Goal: Task Accomplishment & Management: Manage account settings

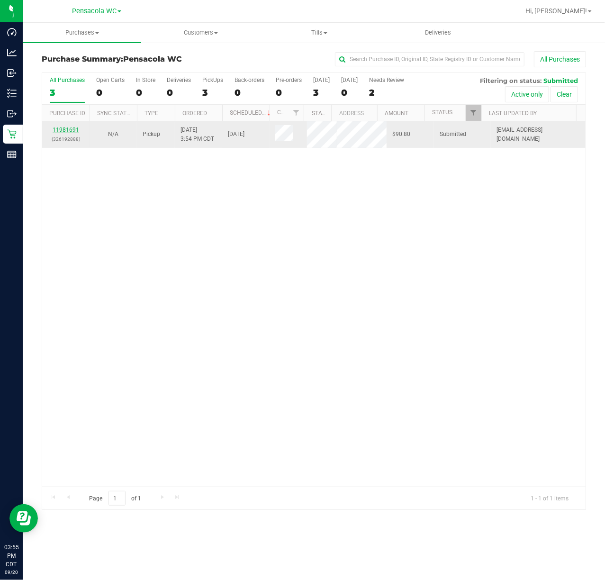
click at [69, 132] on link "11981691" at bounding box center [66, 129] width 27 height 7
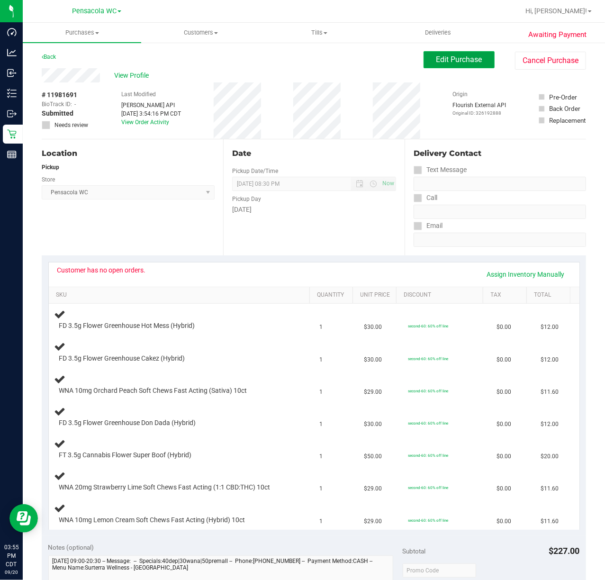
click at [464, 54] on button "Edit Purchase" at bounding box center [458, 59] width 71 height 17
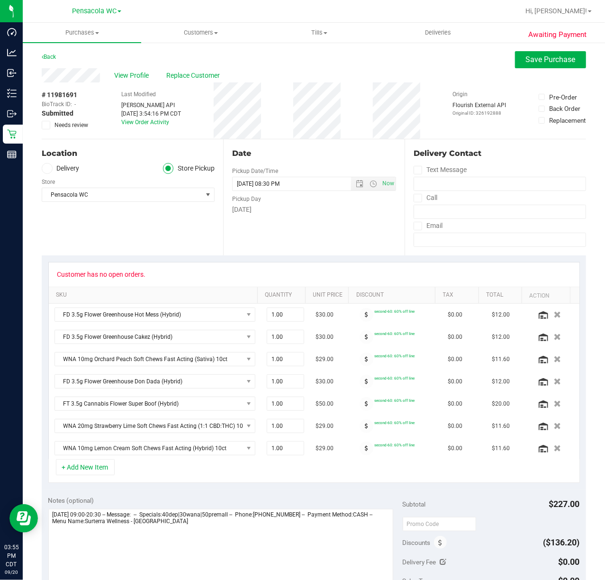
click at [44, 125] on icon at bounding box center [46, 125] width 6 height 0
click at [0, 0] on input "Needs review" at bounding box center [0, 0] width 0 height 0
click at [256, 540] on textarea at bounding box center [220, 554] width 345 height 91
click at [539, 63] on span "Save Purchase" at bounding box center [551, 59] width 50 height 9
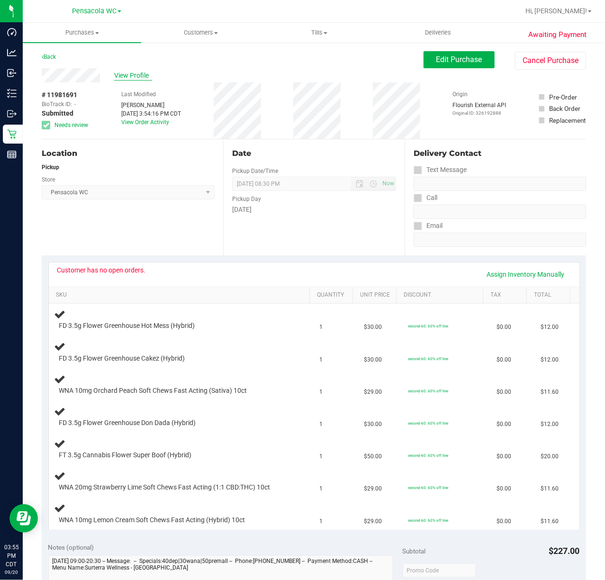
click at [137, 72] on span "View Profile" at bounding box center [133, 76] width 38 height 10
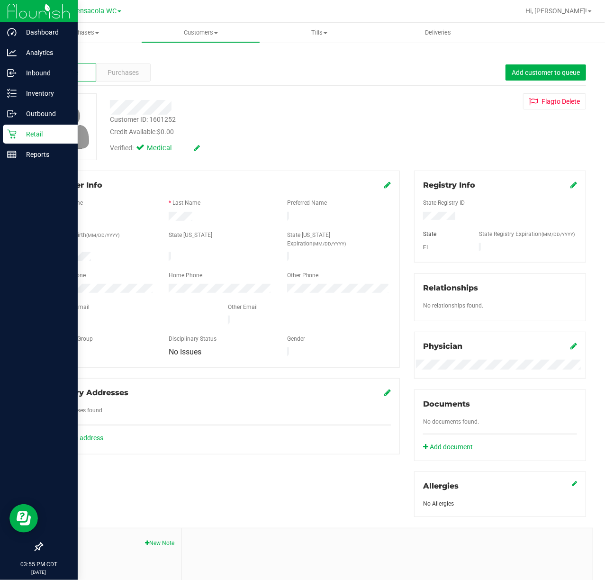
click at [9, 135] on icon at bounding box center [11, 133] width 9 height 9
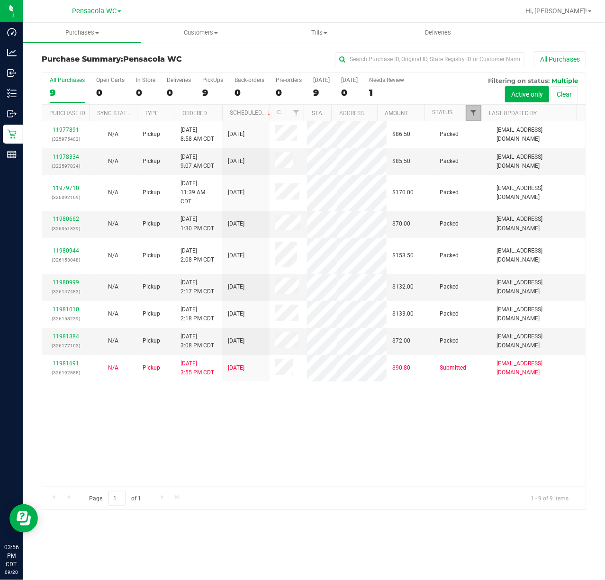
click at [475, 114] on span "Filter" at bounding box center [473, 113] width 8 height 8
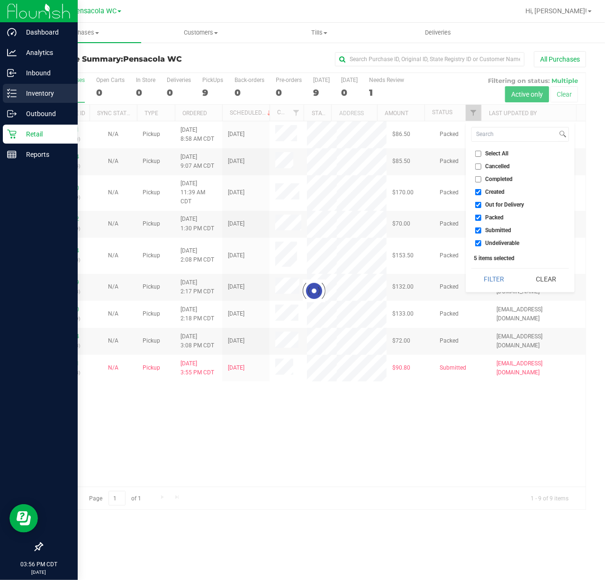
checkbox input "true"
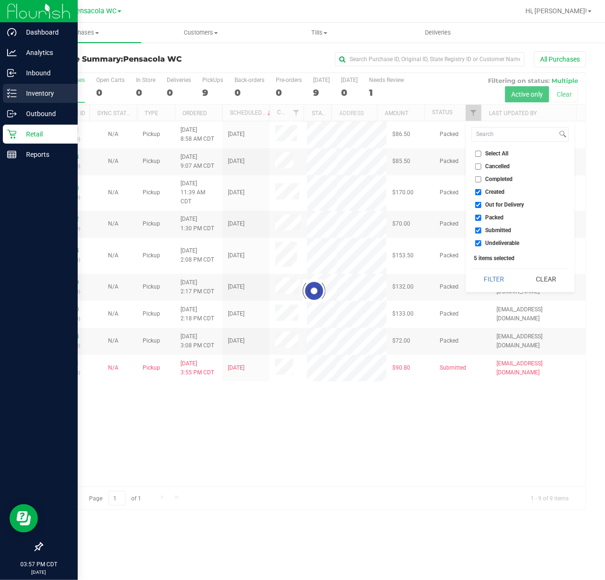
checkbox input "true"
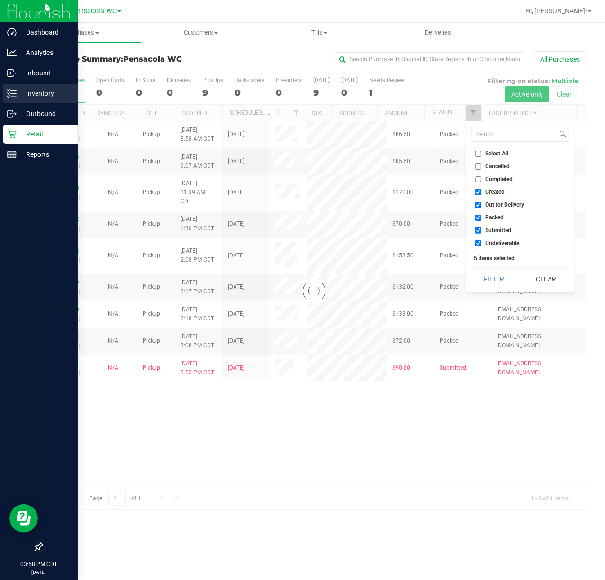
checkbox input "true"
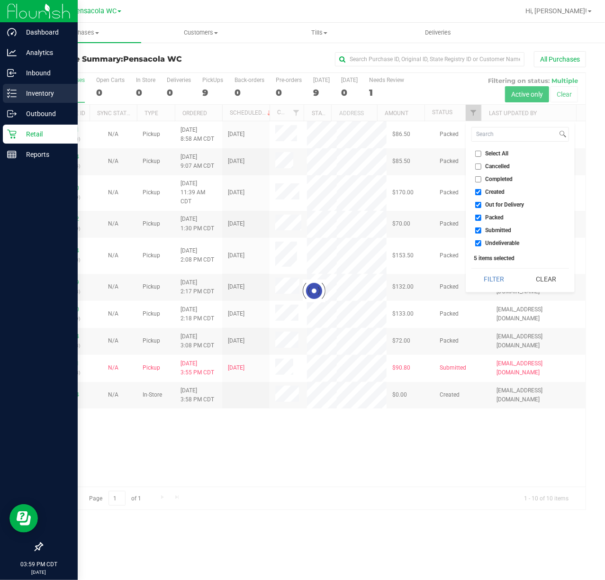
checkbox input "true"
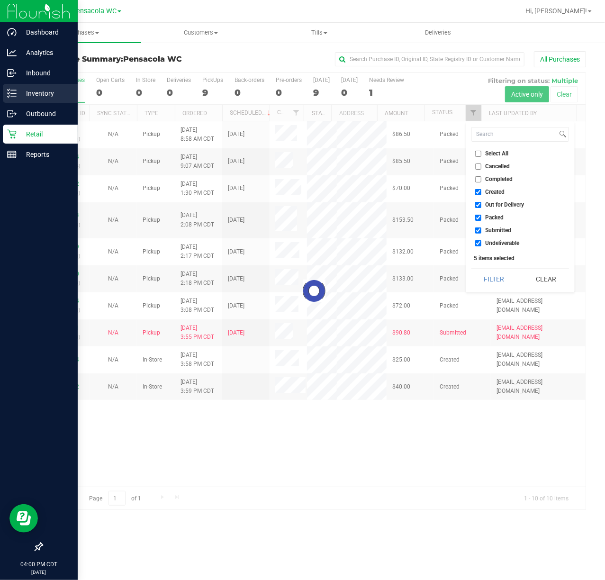
checkbox input "true"
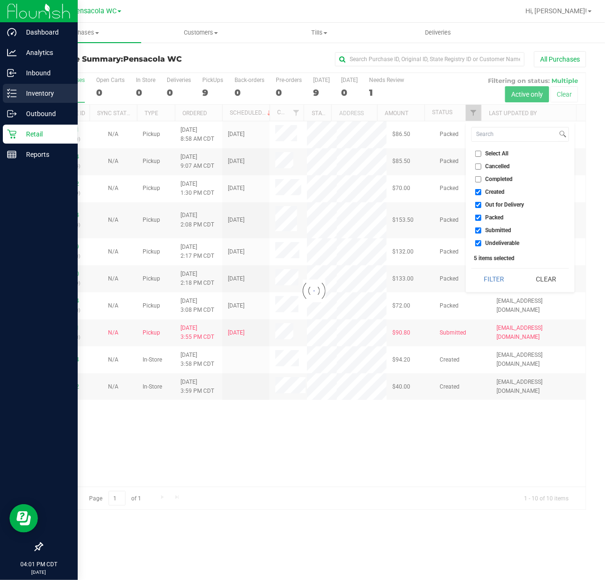
checkbox input "true"
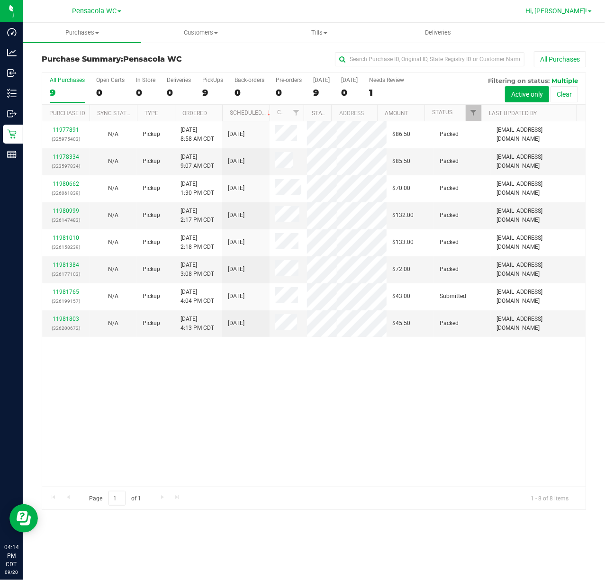
click at [582, 12] on span "Hi, [PERSON_NAME]!" at bounding box center [556, 11] width 62 height 8
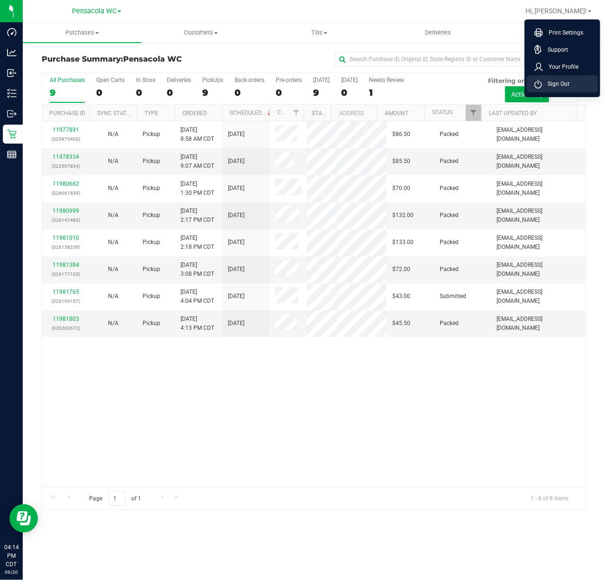
click at [568, 86] on span "Sign Out" at bounding box center [555, 83] width 27 height 9
